Goal: Task Accomplishment & Management: Use online tool/utility

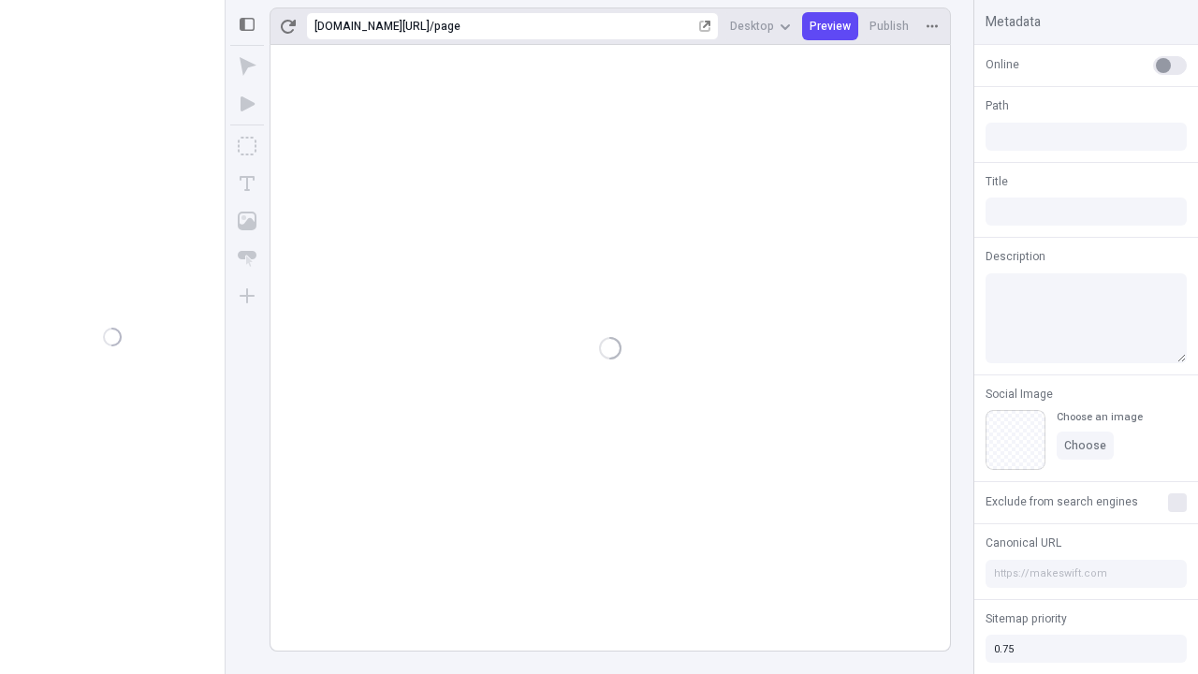
type input "/page"
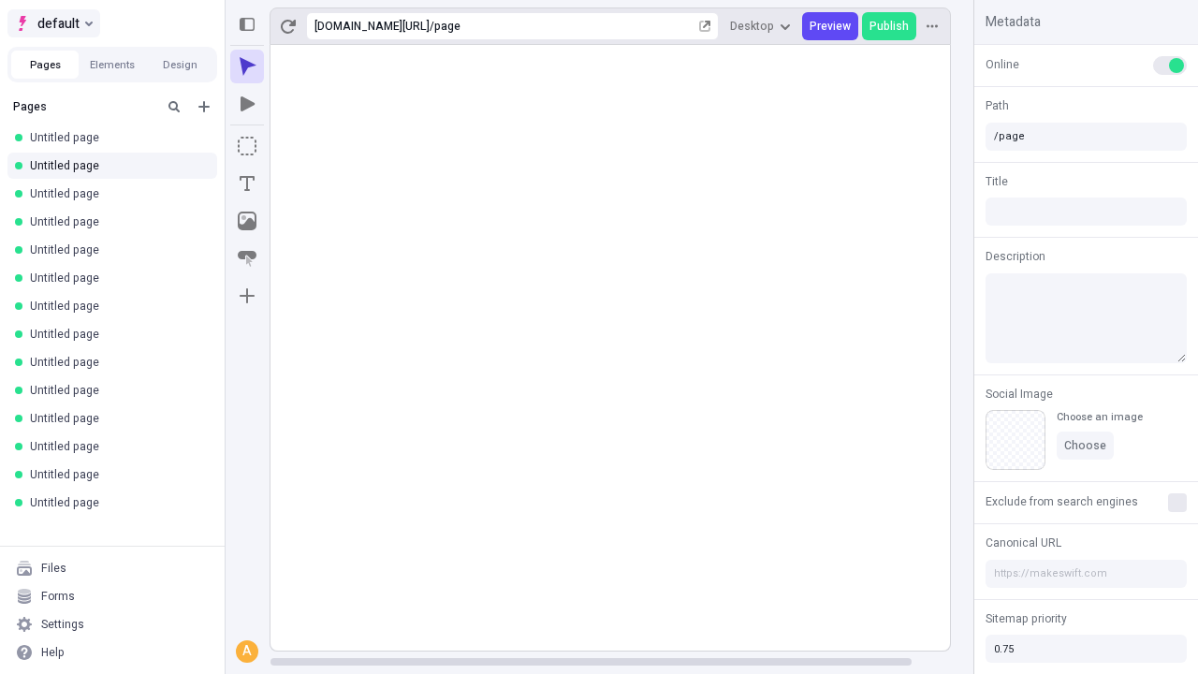
click at [52, 23] on span "default" at bounding box center [58, 23] width 42 height 22
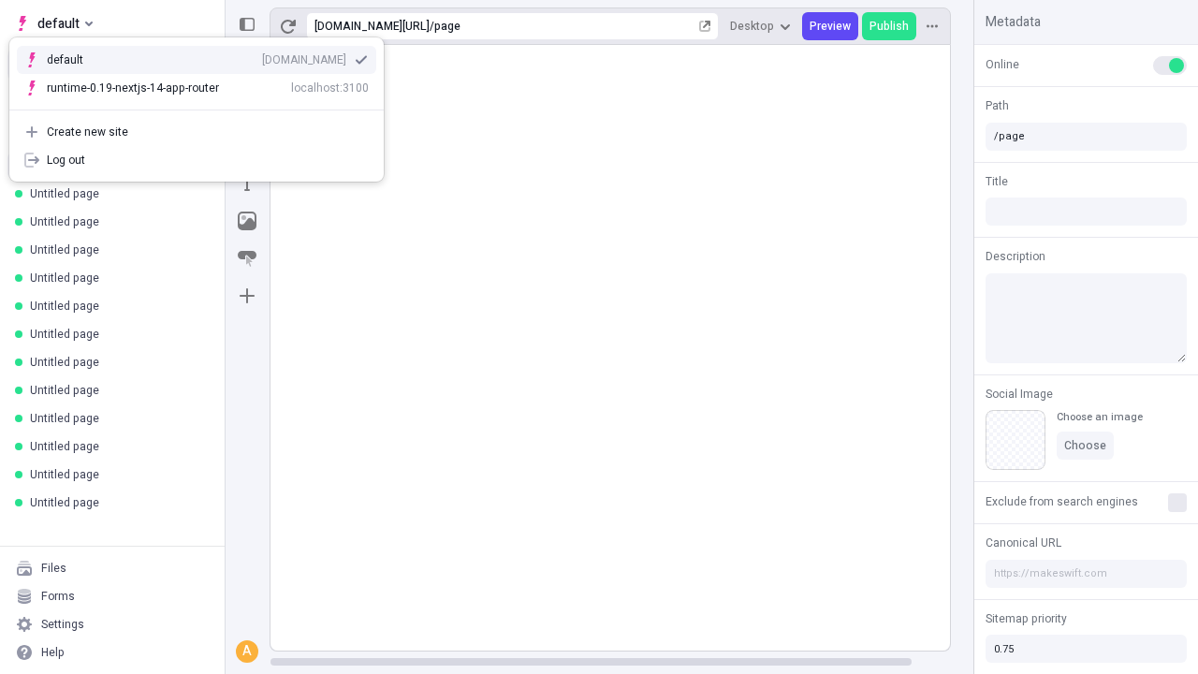
click at [197, 132] on div "Create new site" at bounding box center [208, 132] width 322 height 15
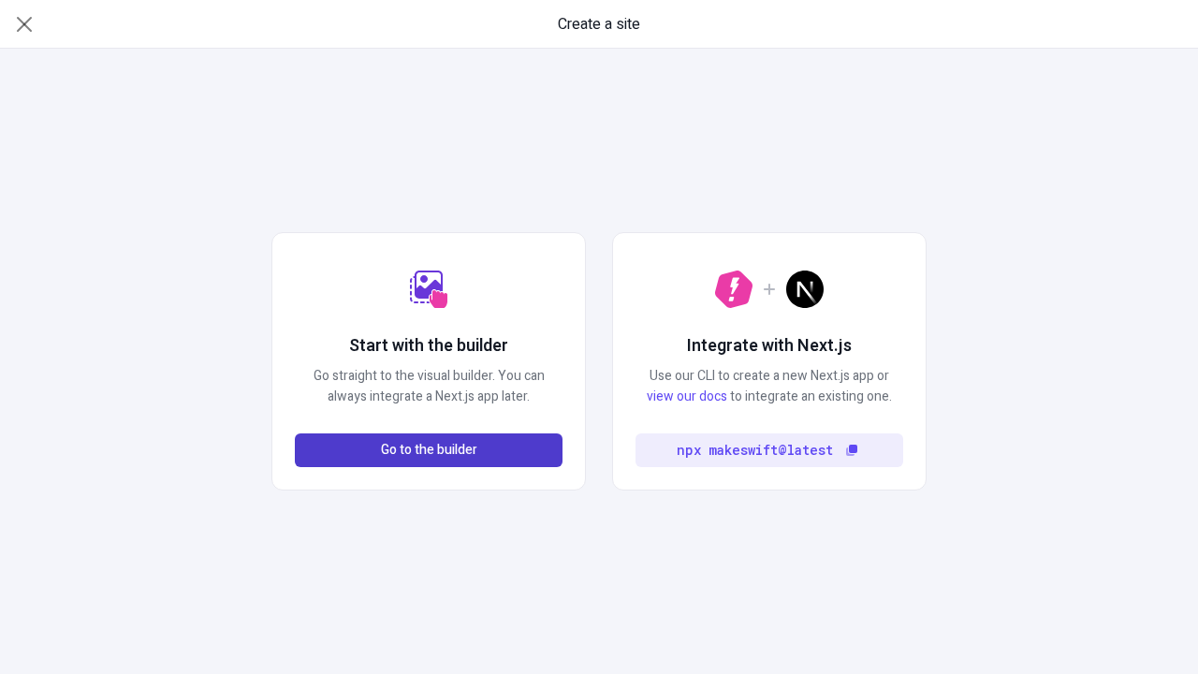
click at [429, 450] on span "Go to the builder" at bounding box center [429, 450] width 96 height 21
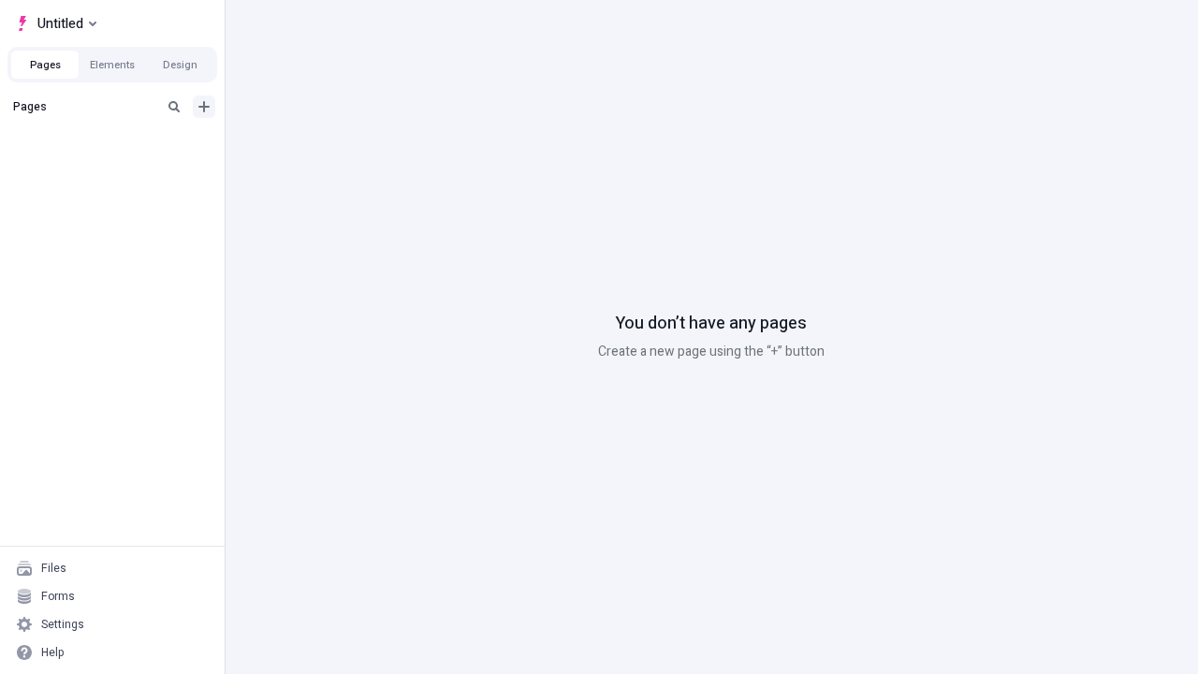
click at [204, 107] on icon "Add new" at bounding box center [203, 106] width 11 height 11
click at [303, 145] on span "Blank page" at bounding box center [314, 145] width 116 height 15
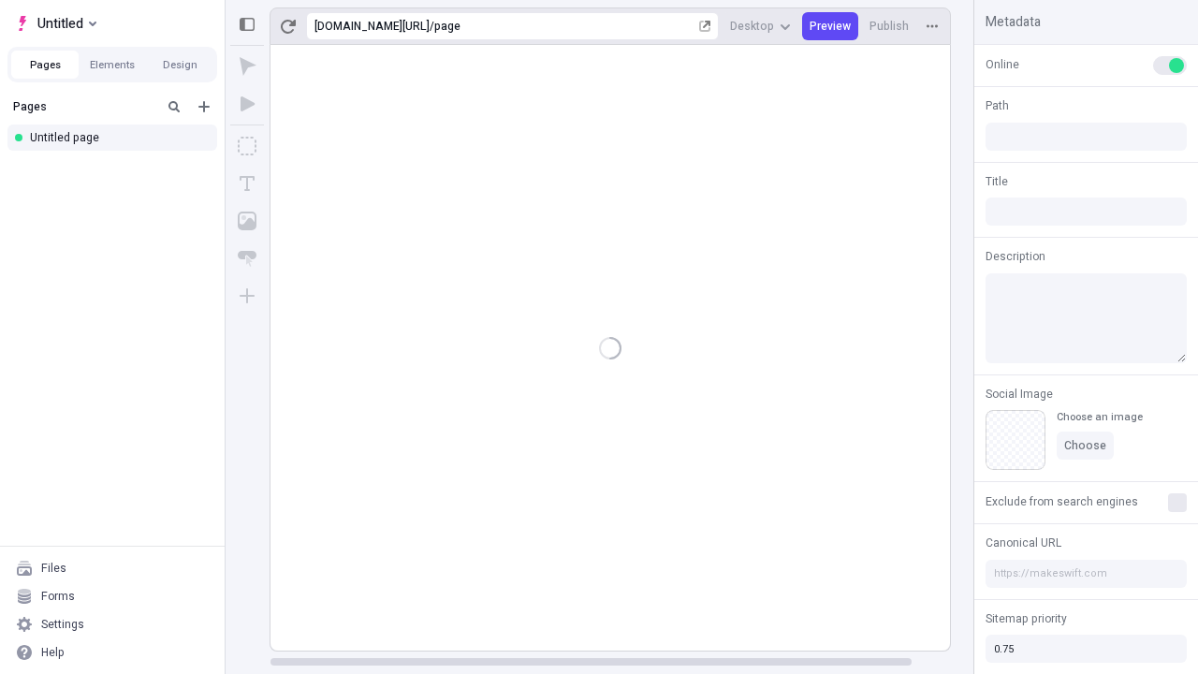
type input "/page"
click at [247, 146] on icon "Box" at bounding box center [247, 146] width 19 height 19
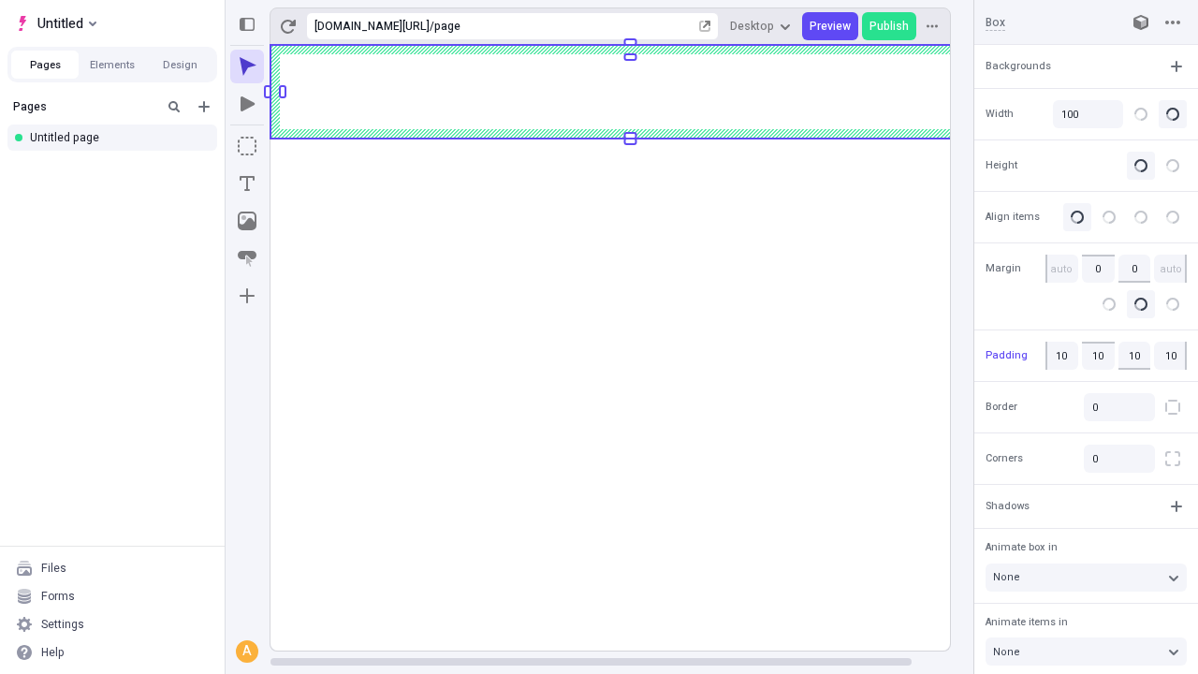
click at [247, 221] on icon "Image" at bounding box center [247, 221] width 19 height 19
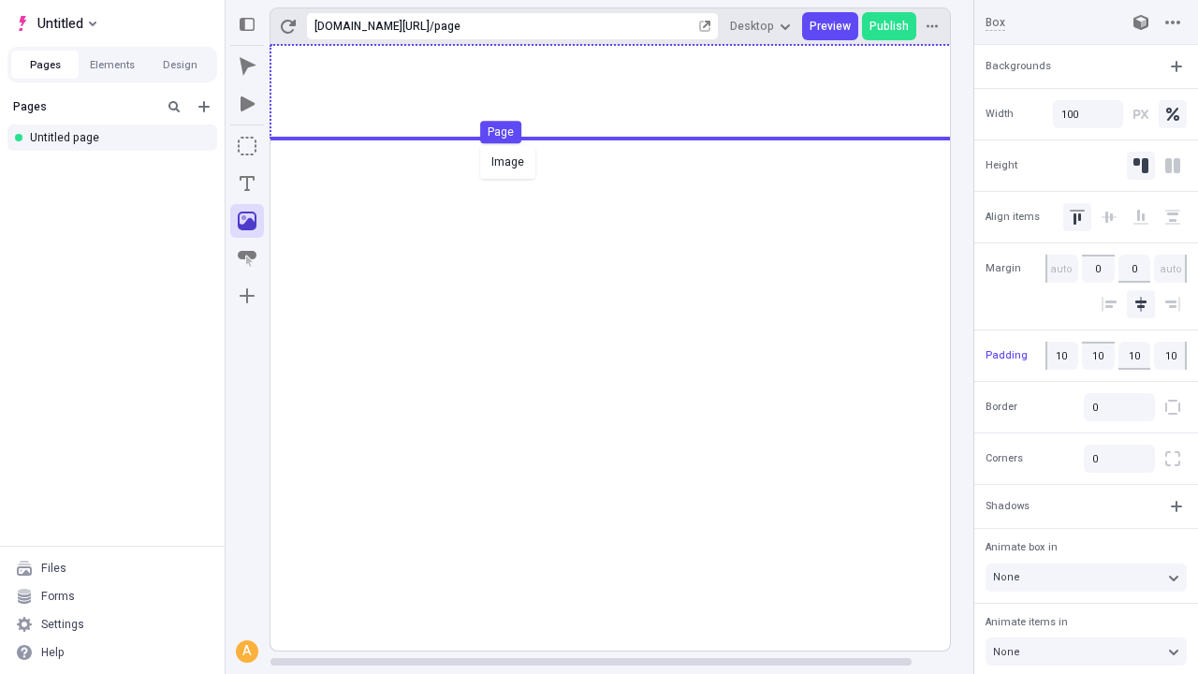
click at [629, 92] on div "Image Page" at bounding box center [599, 337] width 1198 height 674
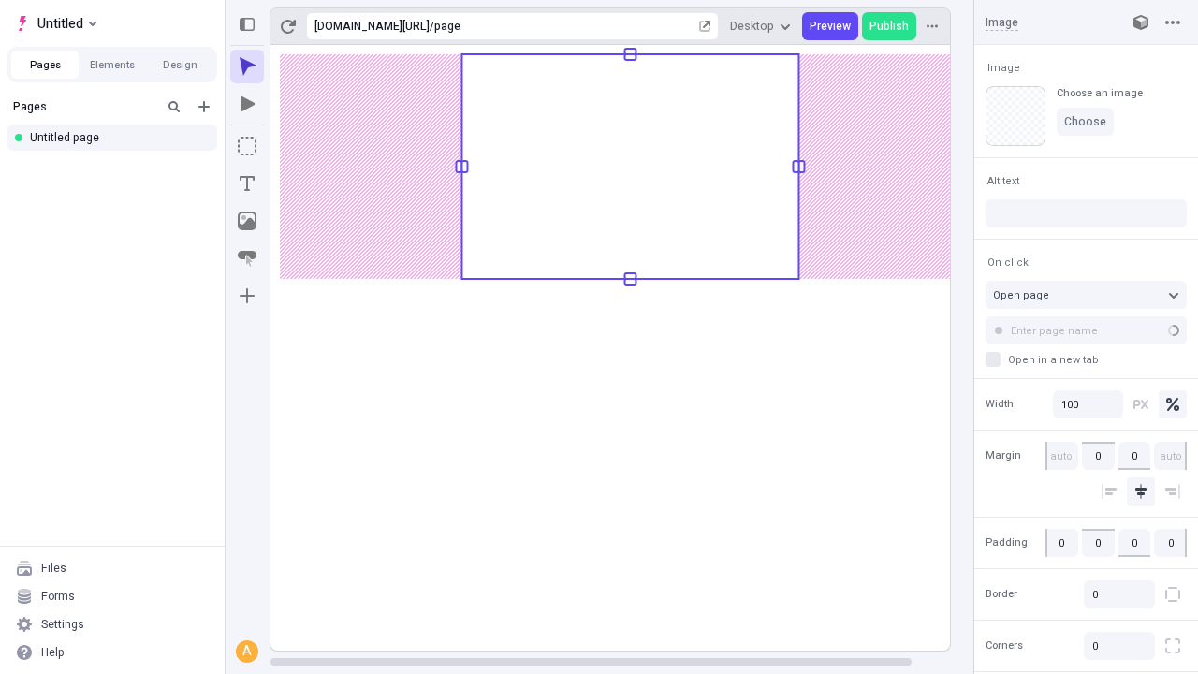
click at [247, 183] on icon "Text" at bounding box center [247, 183] width 15 height 15
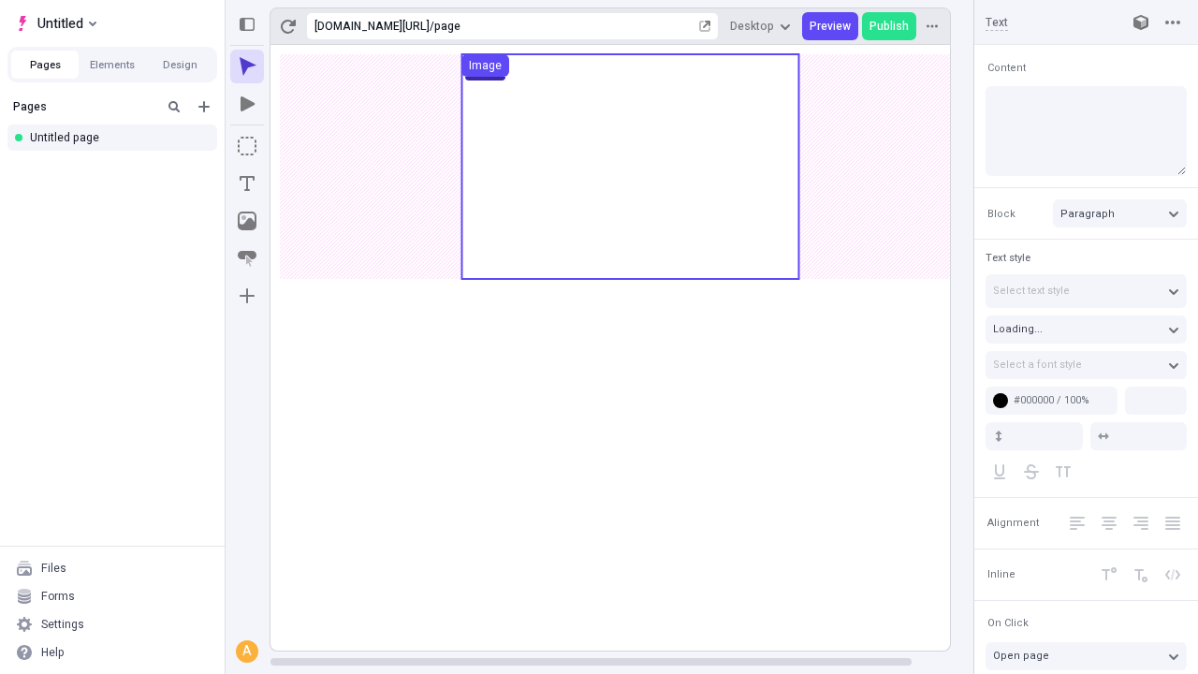
type input "18"
type input "1.5"
type textarea "Collaboratively exploit seamless e-business. Seamlessly maintain cross function…"
click at [629, 304] on rect at bounding box center [631, 348] width 720 height 606
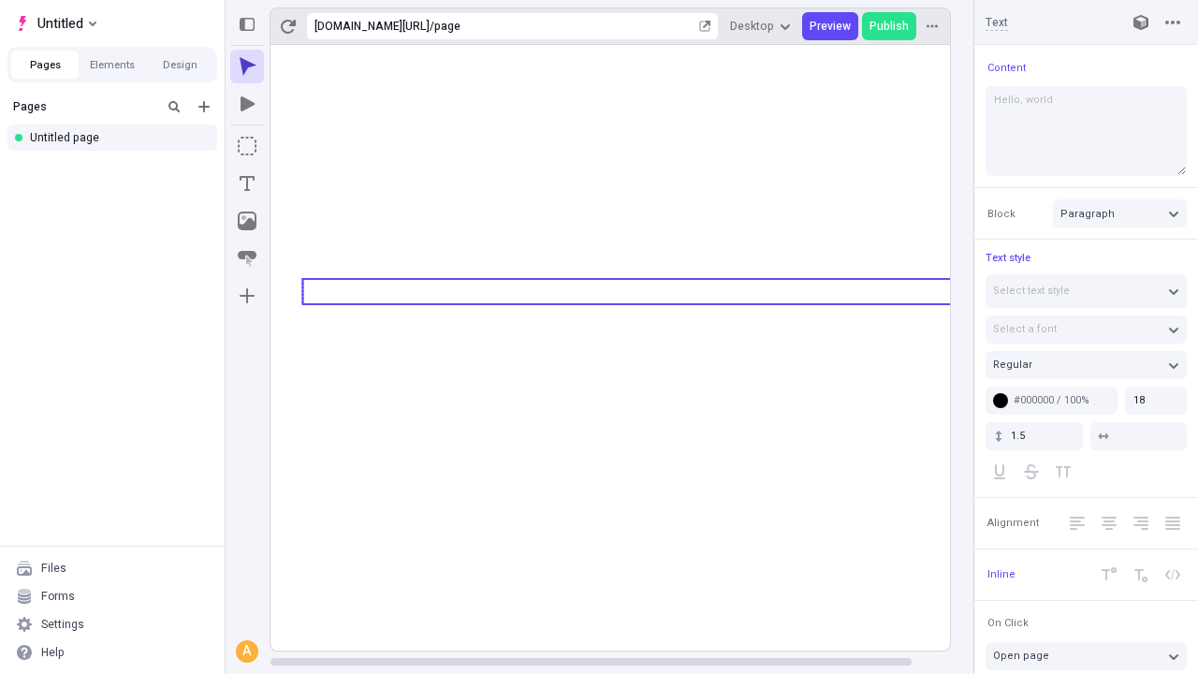
type textarea "Hello, world!"
click at [247, 221] on icon "Image" at bounding box center [247, 221] width 19 height 19
